Goal: Manage account settings

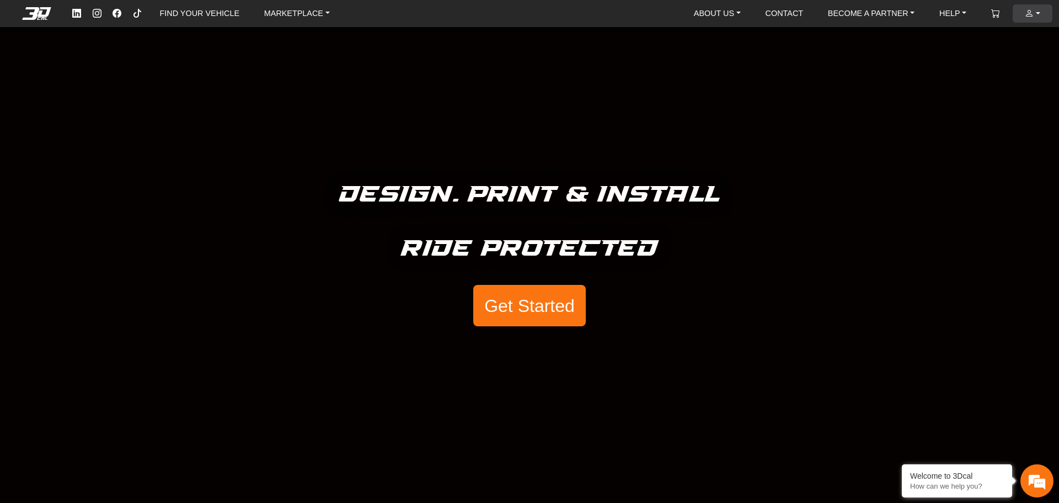
click at [1030, 13] on em at bounding box center [1029, 13] width 9 height 9
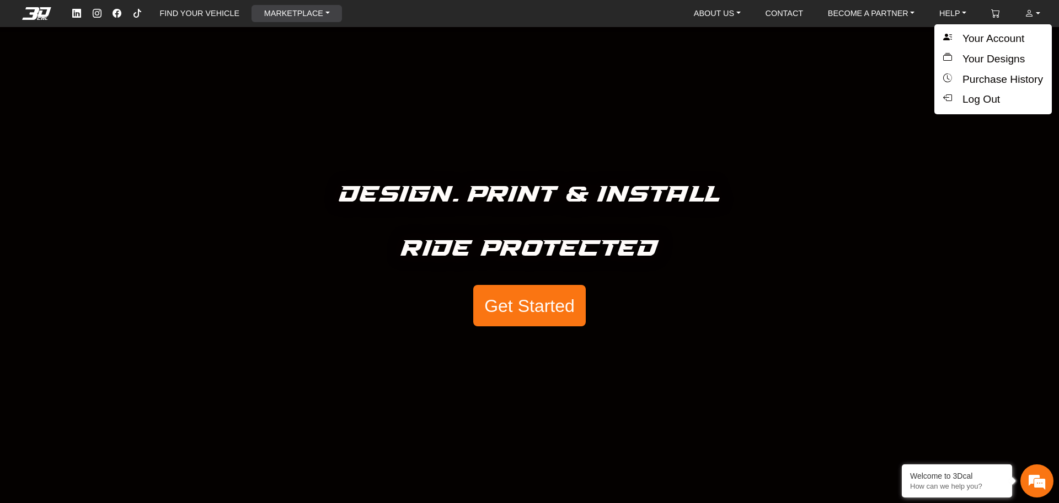
click at [292, 14] on link "MARKETPLACE" at bounding box center [297, 13] width 74 height 17
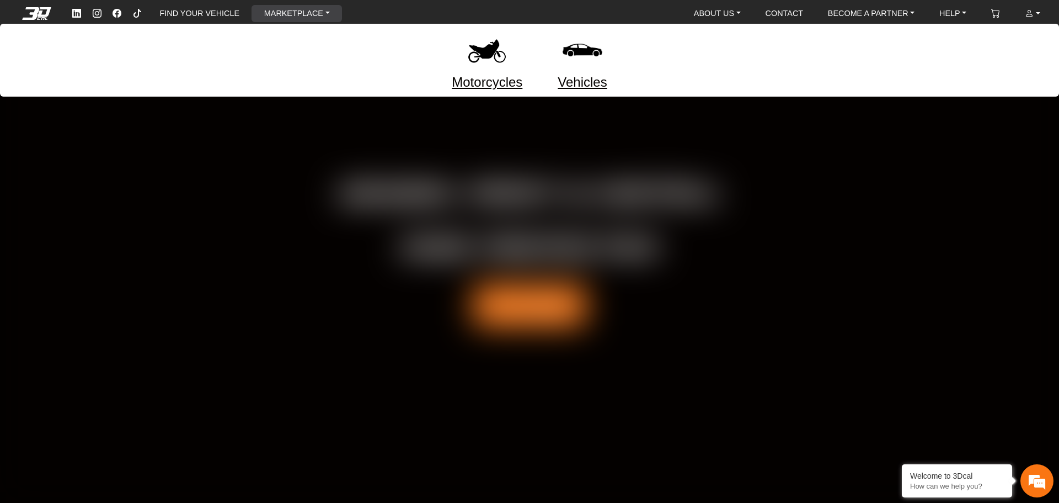
click at [492, 82] on link "Motorcycles" at bounding box center [487, 82] width 71 height 20
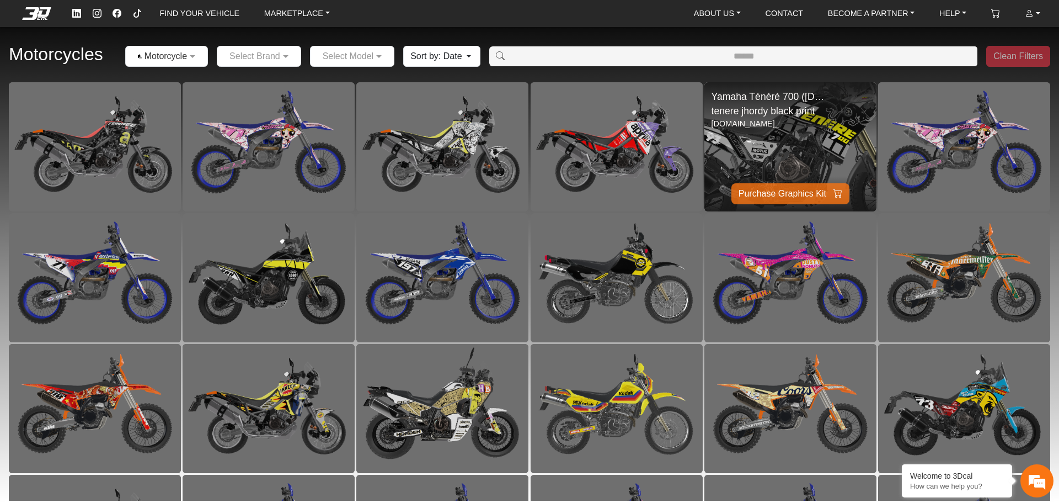
click at [787, 141] on img at bounding box center [790, 147] width 344 height 258
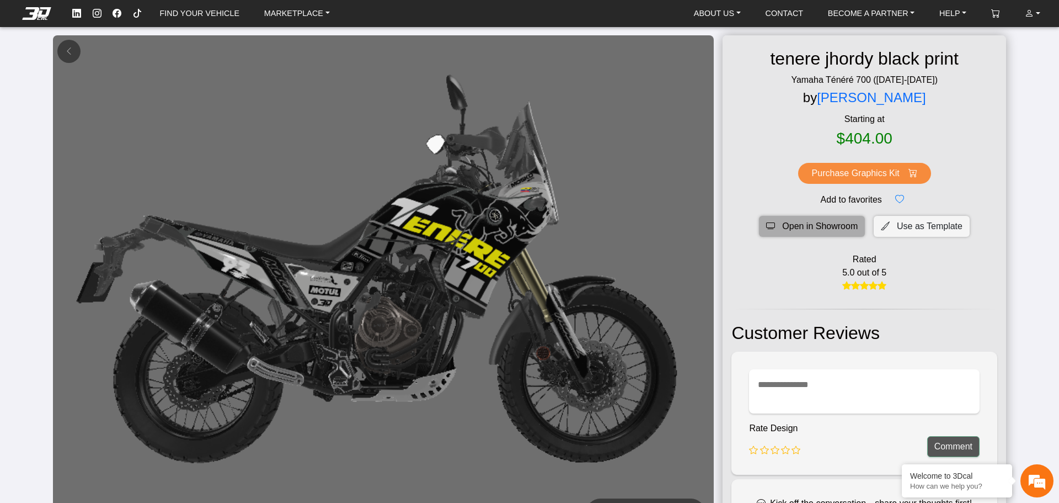
click at [818, 223] on span "Open in Showroom" at bounding box center [820, 226] width 76 height 13
click at [545, 218] on img at bounding box center [383, 283] width 661 height 496
click at [828, 226] on span "Open in Showroom" at bounding box center [820, 226] width 76 height 13
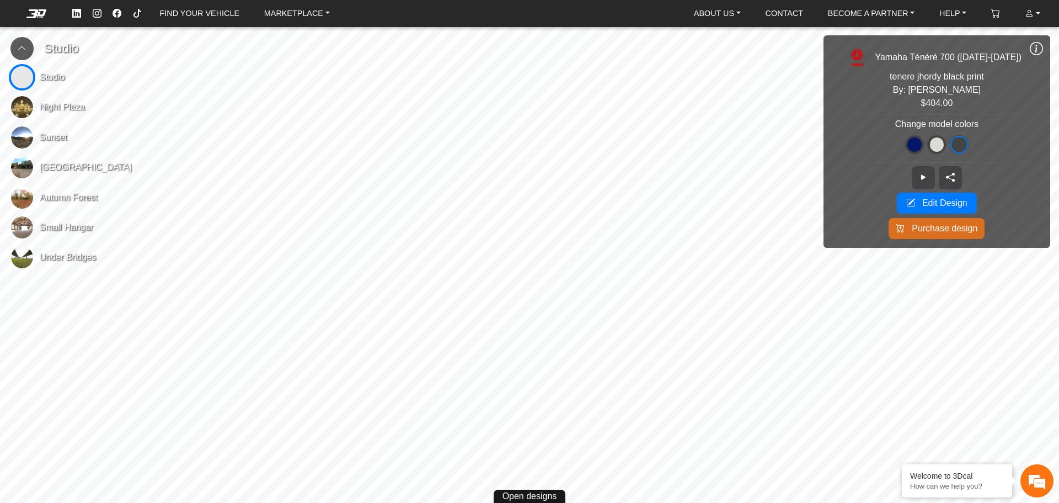
click at [56, 111] on span "Night Plaza" at bounding box center [62, 106] width 45 height 13
click at [51, 140] on span "Sunset" at bounding box center [54, 137] width 28 height 13
click at [1032, 47] on icon at bounding box center [1036, 48] width 13 height 15
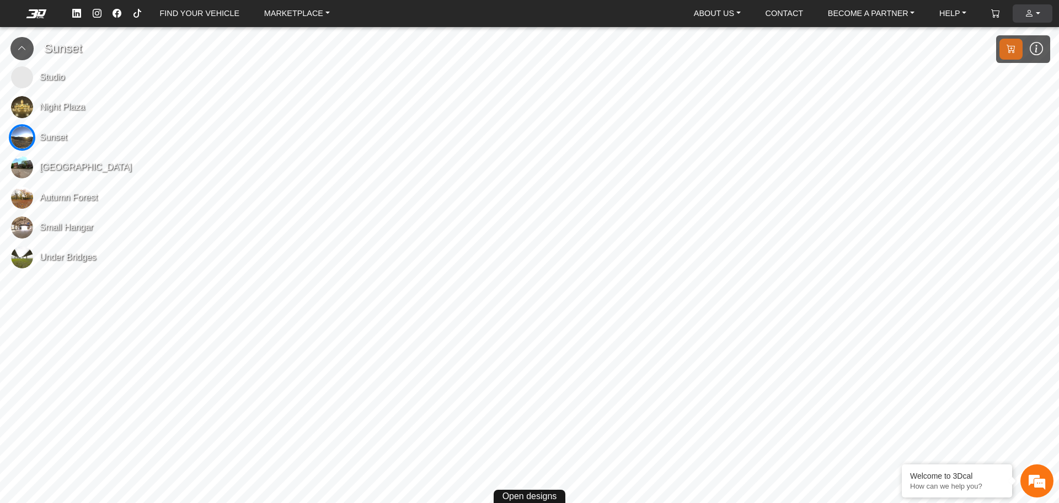
click at [1033, 13] on em at bounding box center [1029, 13] width 9 height 9
click at [56, 105] on span "Night Plaza" at bounding box center [62, 106] width 45 height 13
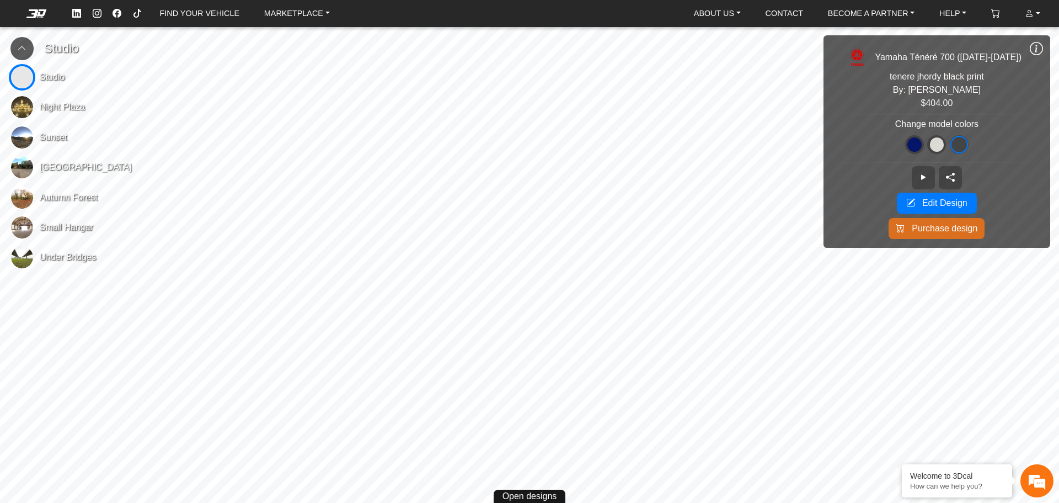
click at [87, 227] on span "Small Hangar" at bounding box center [67, 227] width 54 height 13
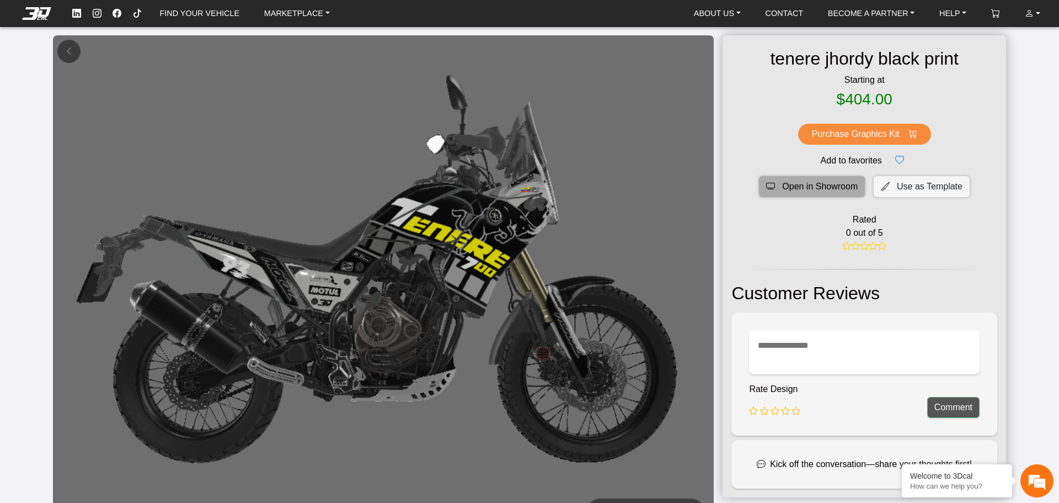
click at [823, 191] on span "Open in Showroom" at bounding box center [820, 186] width 76 height 13
click at [1031, 15] on em at bounding box center [1029, 13] width 9 height 9
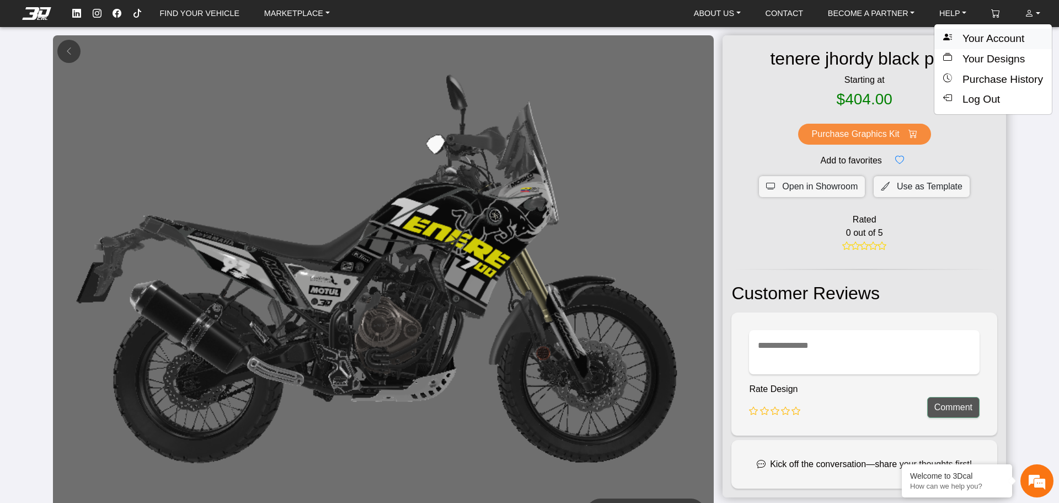
click at [994, 33] on button "Your Account" at bounding box center [994, 39] width 118 height 20
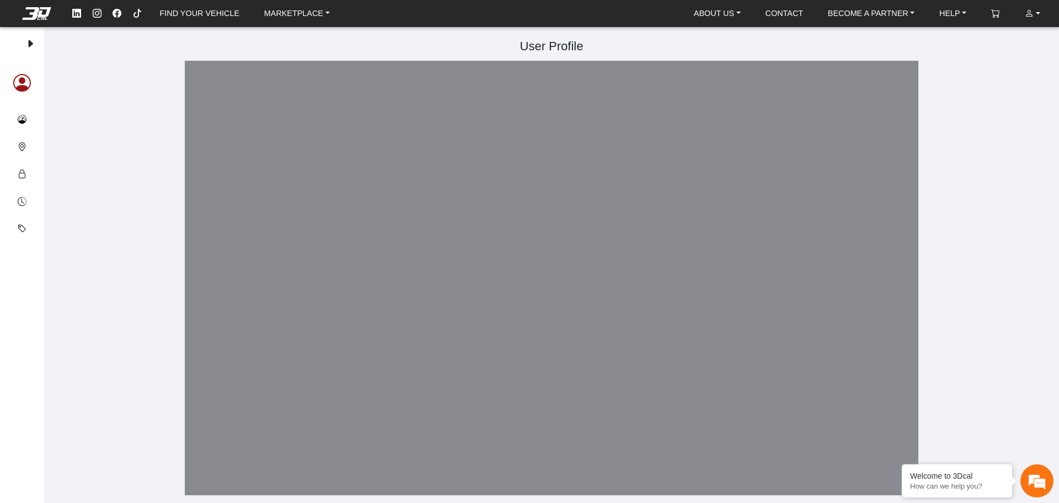
type input "**********"
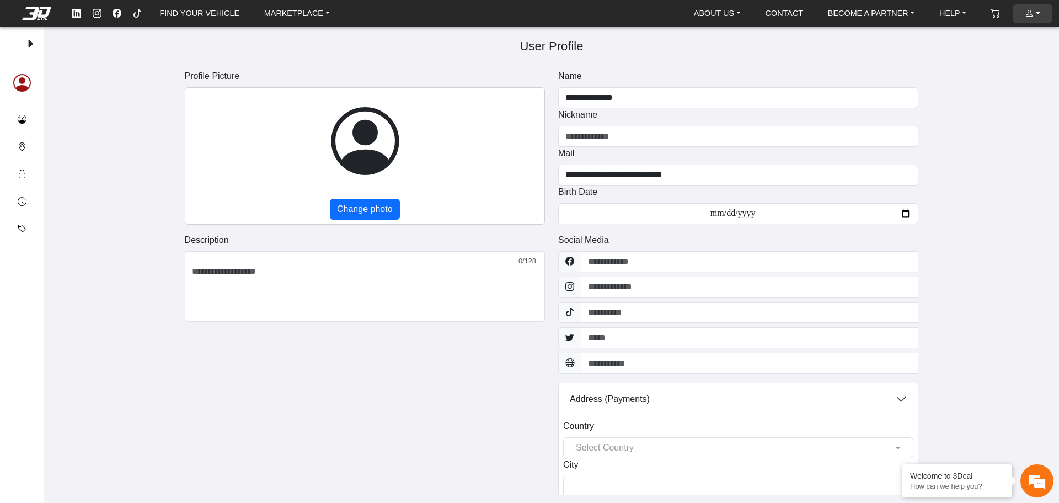
click at [1032, 13] on em at bounding box center [1029, 13] width 9 height 9
